Goal: Information Seeking & Learning: Learn about a topic

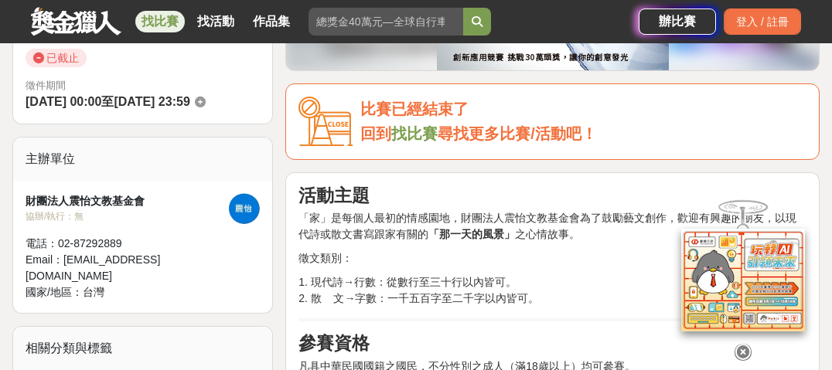
scroll to position [247, 0]
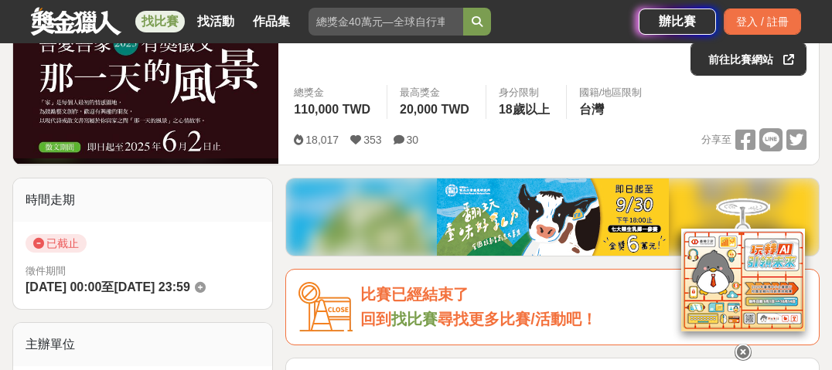
click at [406, 322] on link "找比賽" at bounding box center [414, 319] width 46 height 17
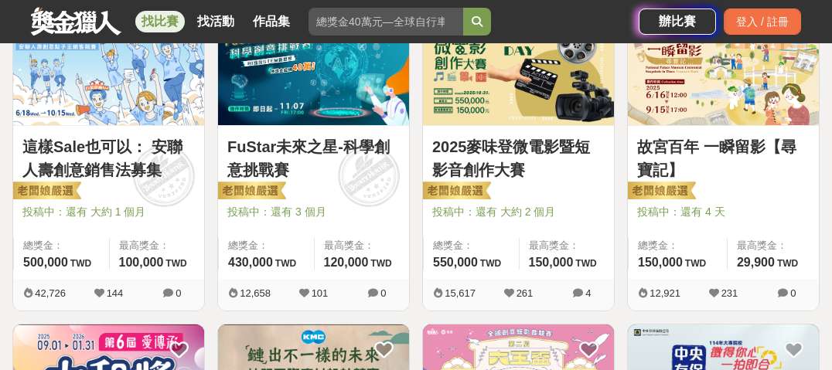
scroll to position [309, 0]
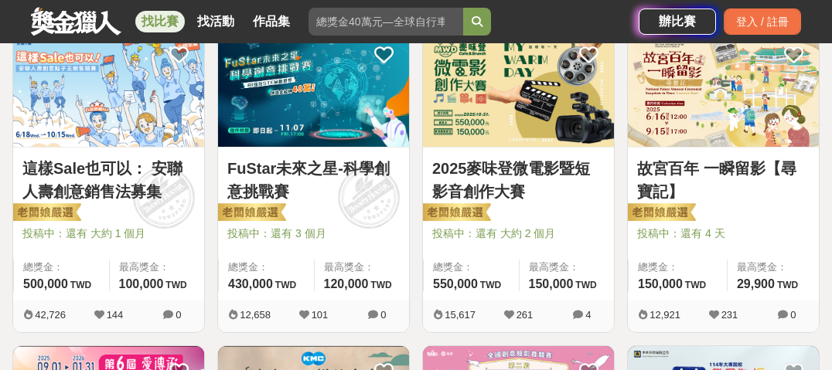
click at [701, 169] on link "故宮百年 一瞬留影【尋寶記】" at bounding box center [723, 180] width 172 height 46
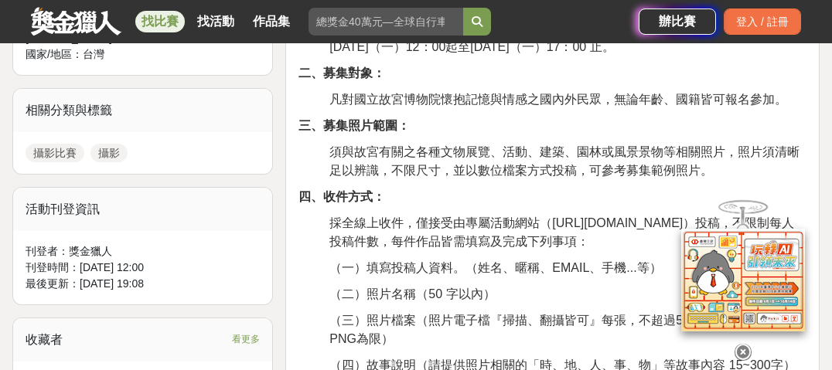
scroll to position [742, 0]
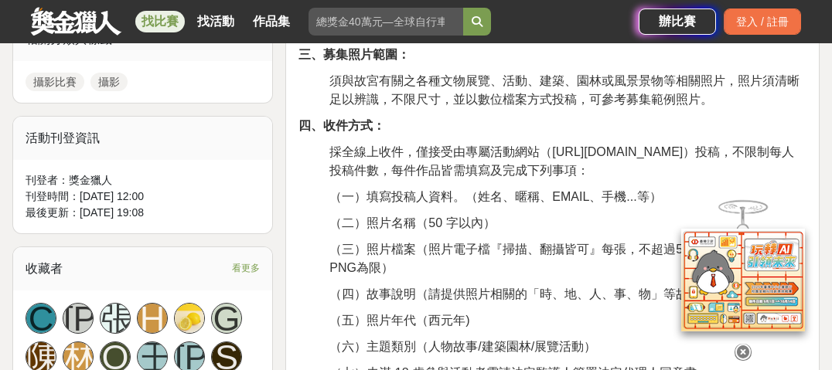
click at [744, 344] on icon at bounding box center [743, 352] width 17 height 17
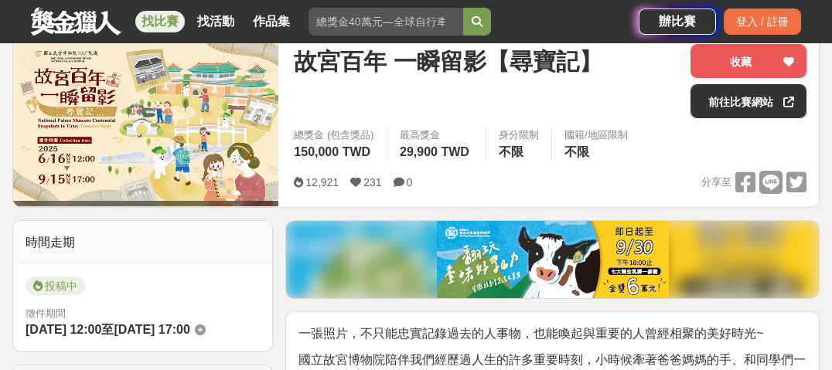
scroll to position [124, 0]
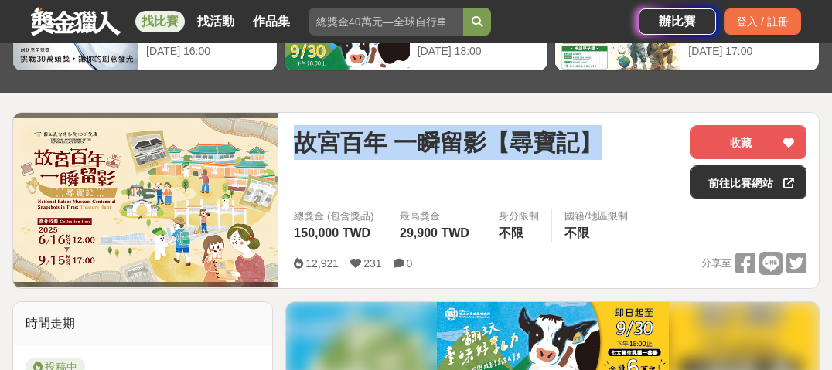
drag, startPoint x: 294, startPoint y: 142, endPoint x: 591, endPoint y: 145, distance: 296.9
click at [591, 145] on span "故宮百年 一瞬留影【尋寶記】" at bounding box center [448, 142] width 308 height 35
copy span "故宮百年 一瞬留影【尋寶記】"
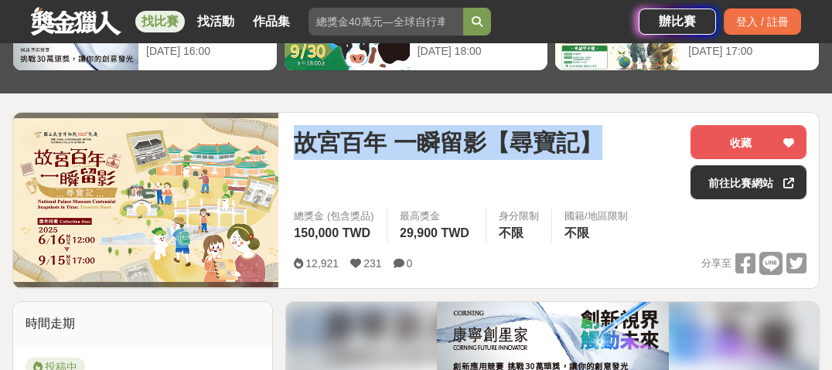
copy span "故宮百年 一瞬留影【尋寶記】"
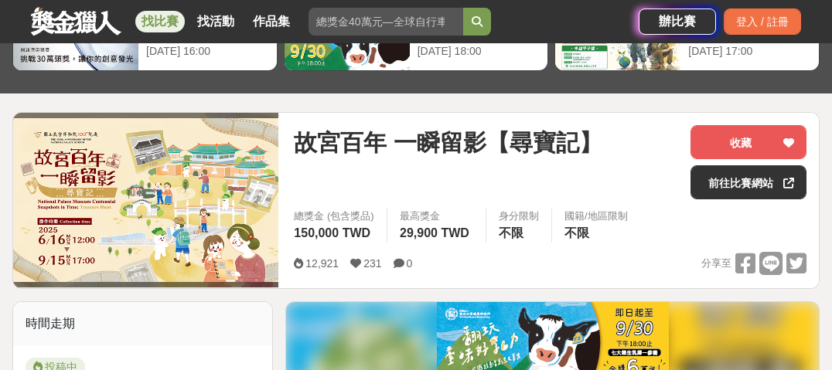
click at [536, 252] on div "12,921 231 0 分享至" at bounding box center [550, 264] width 513 height 24
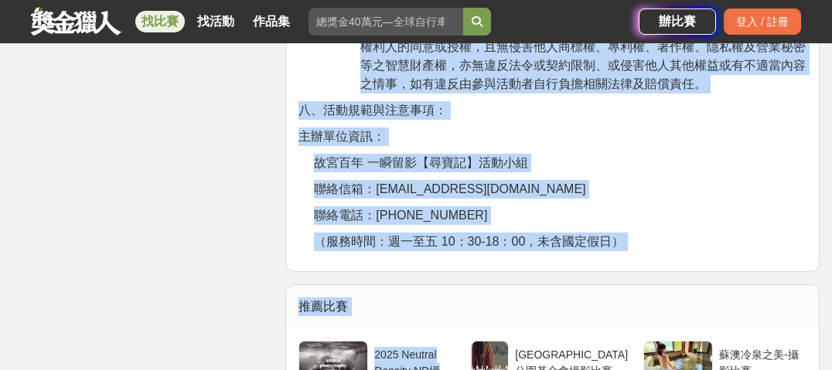
scroll to position [4310, 0]
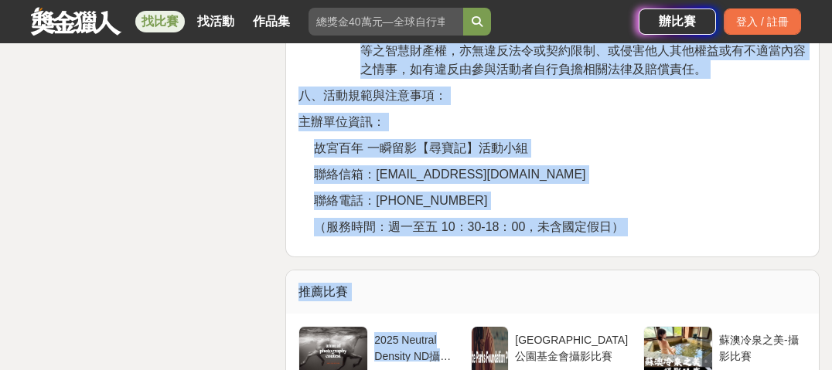
drag, startPoint x: 300, startPoint y: 105, endPoint x: 470, endPoint y: 186, distance: 188.2
copy div "lore，ipsumdolorsit，ametconsecteturadi~ elitseddoeiusmodtempori，utlaboreetd、magn…"
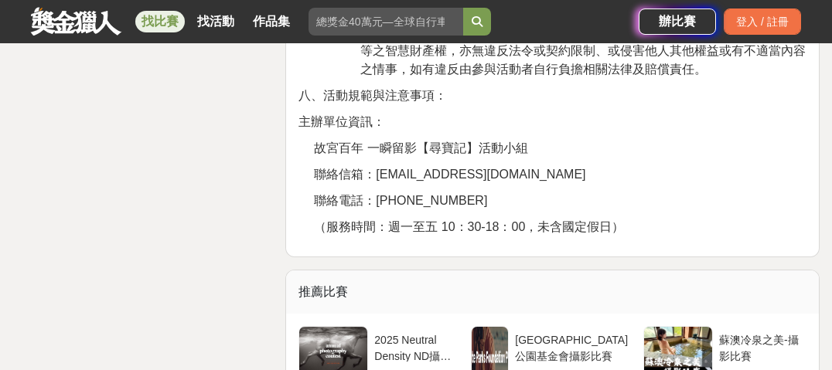
click at [482, 278] on div "推薦比賽" at bounding box center [552, 292] width 533 height 43
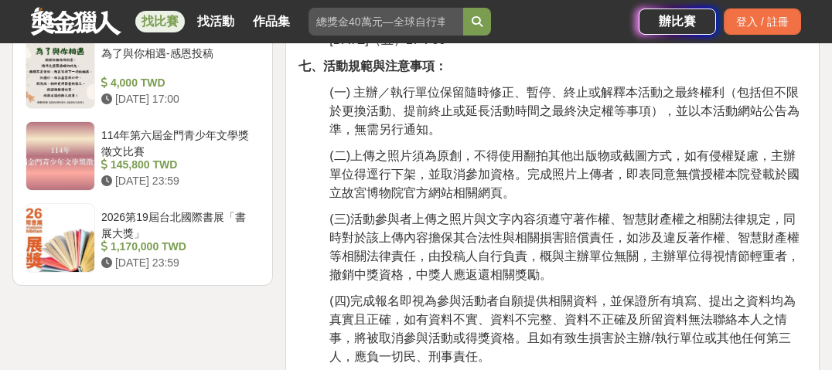
scroll to position [2330, 0]
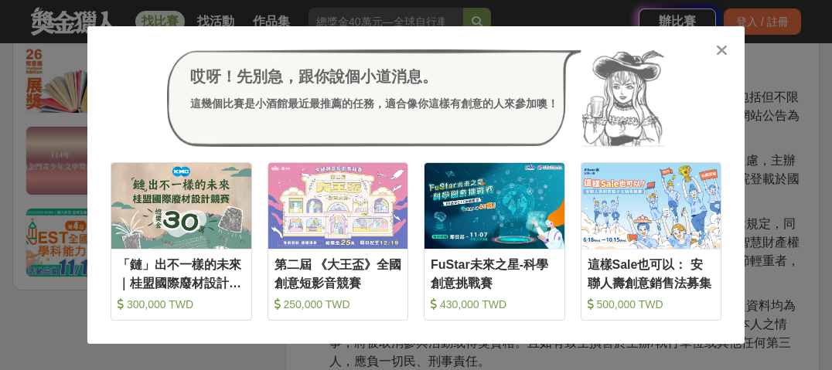
click at [720, 48] on icon at bounding box center [722, 50] width 12 height 15
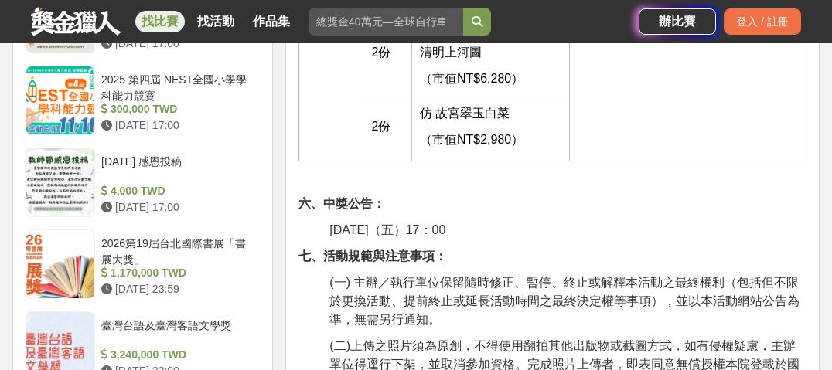
scroll to position [2021, 0]
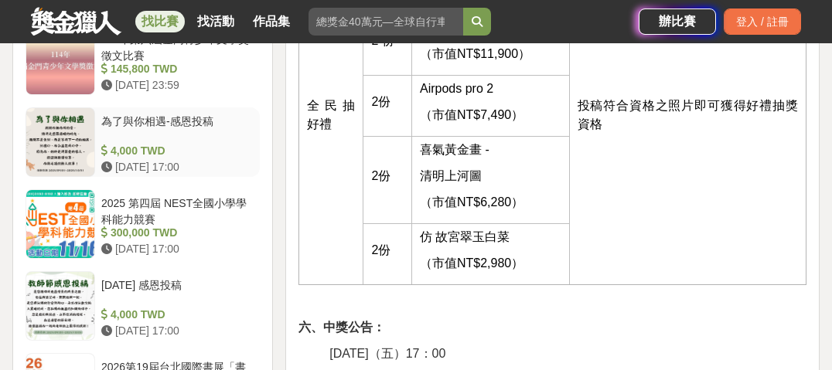
click at [146, 131] on div "為了與你相遇-感恩投稿" at bounding box center [177, 128] width 152 height 29
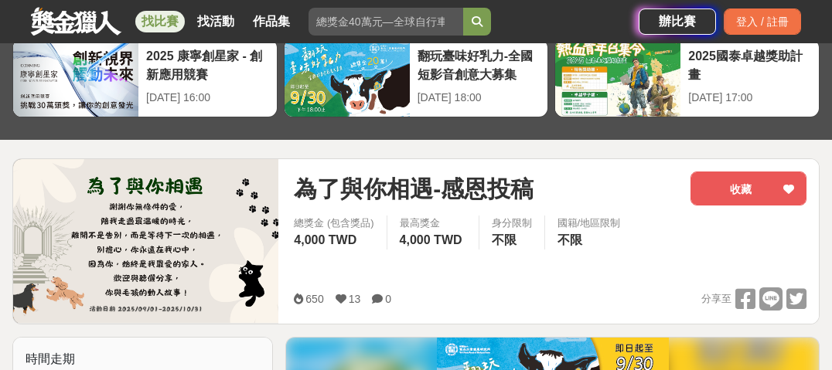
scroll to position [58, 0]
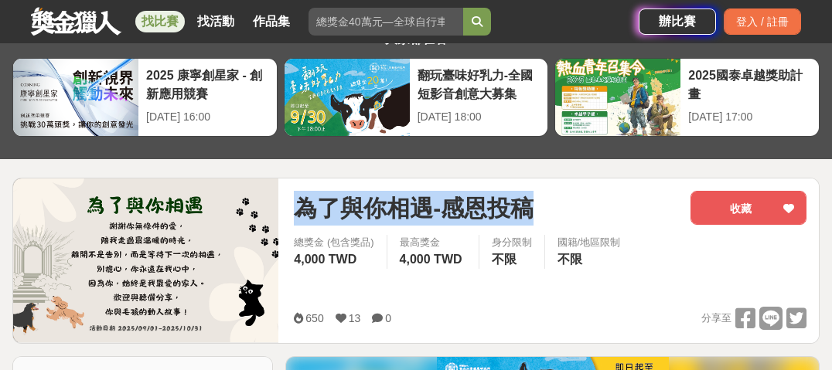
drag, startPoint x: 300, startPoint y: 210, endPoint x: 563, endPoint y: 212, distance: 262.9
click at [563, 212] on div "為了與你相遇-感恩投稿" at bounding box center [486, 208] width 384 height 35
copy span "為了與你相遇-感恩投稿"
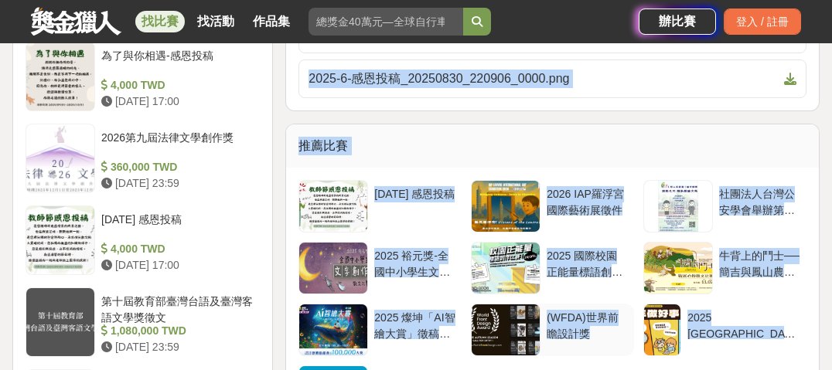
scroll to position [1771, 0]
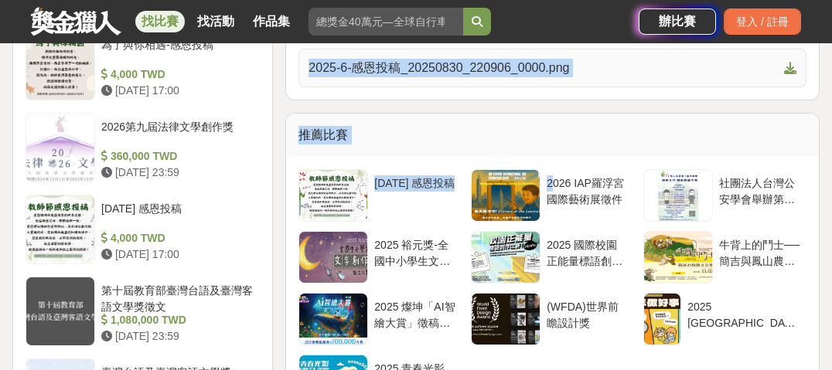
copy div "lore ipsumdo sitame！ consectetu、a、e seddoe tempo incid， ut078laboreet，doloremag…"
click at [404, 220] on div "[DATE] 感恩投稿" at bounding box center [380, 200] width 172 height 62
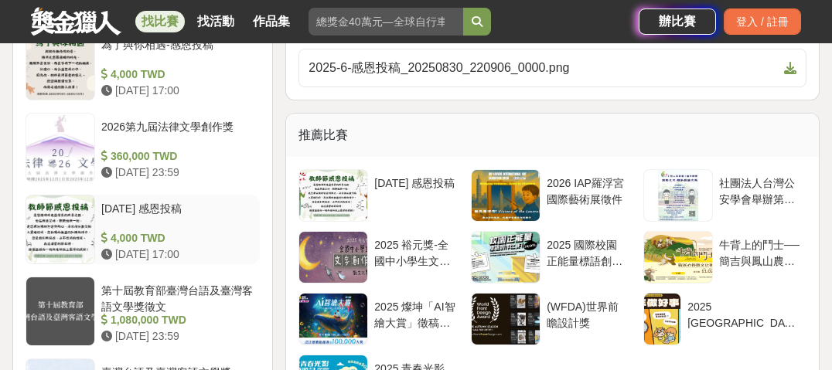
click at [139, 201] on div "[DATE] 感恩投稿" at bounding box center [177, 215] width 152 height 29
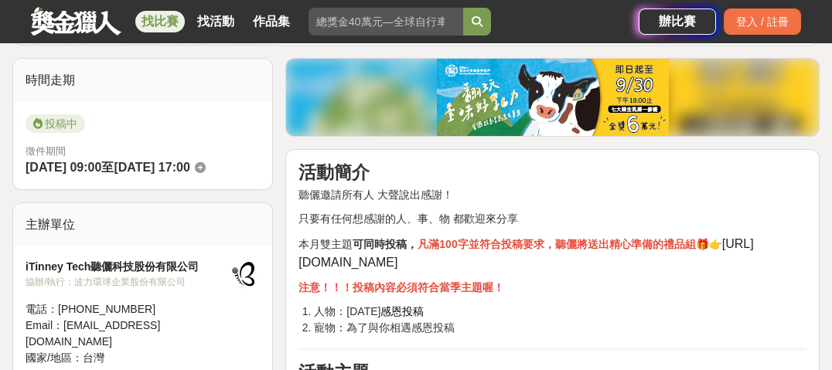
scroll to position [309, 0]
